Goal: Obtain resource: Download file/media

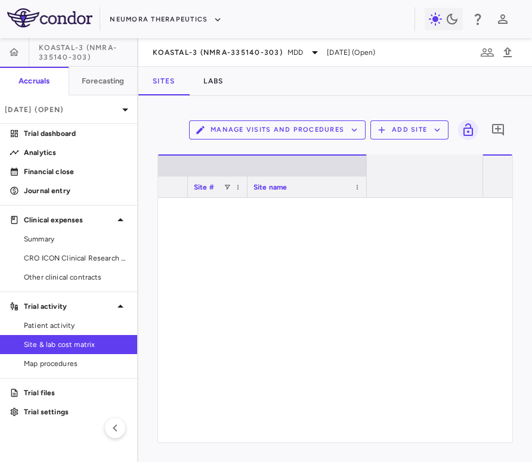
scroll to position [0, 1102]
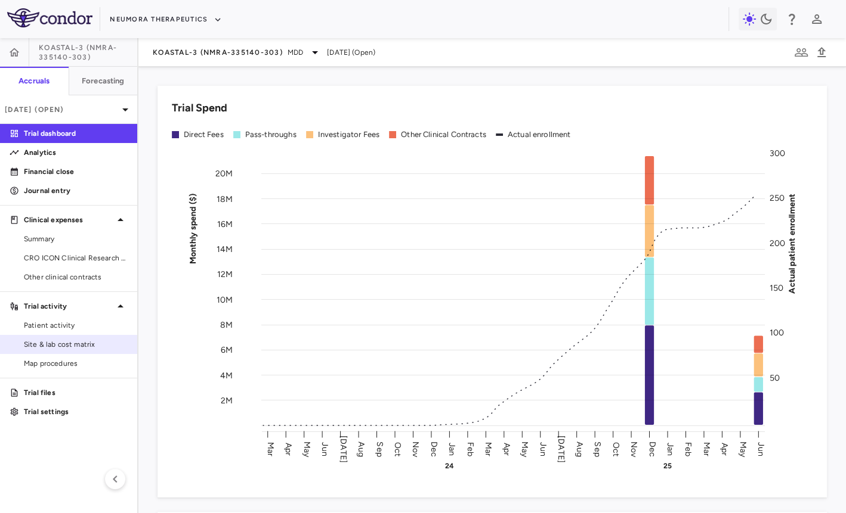
click at [86, 346] on span "Site & lab cost matrix" at bounding box center [76, 344] width 104 height 11
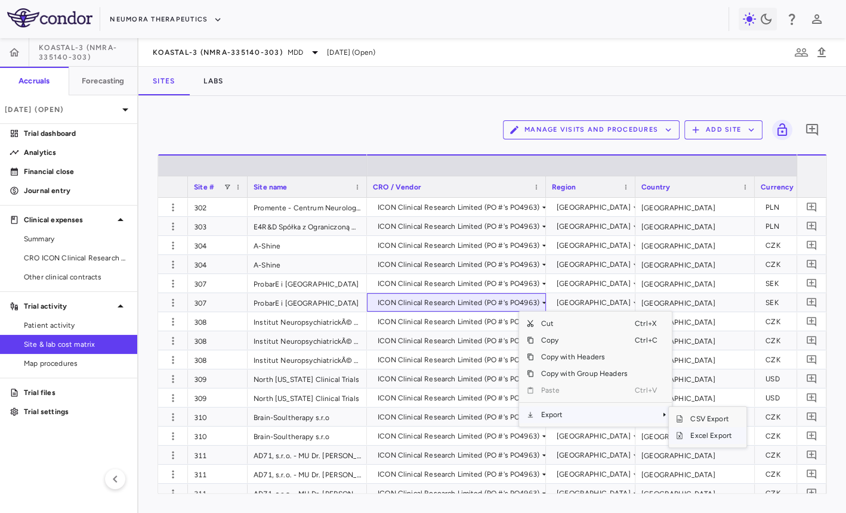
click at [691, 434] on span "Excel Export" at bounding box center [711, 436] width 56 height 17
